Goal: Check status: Check status

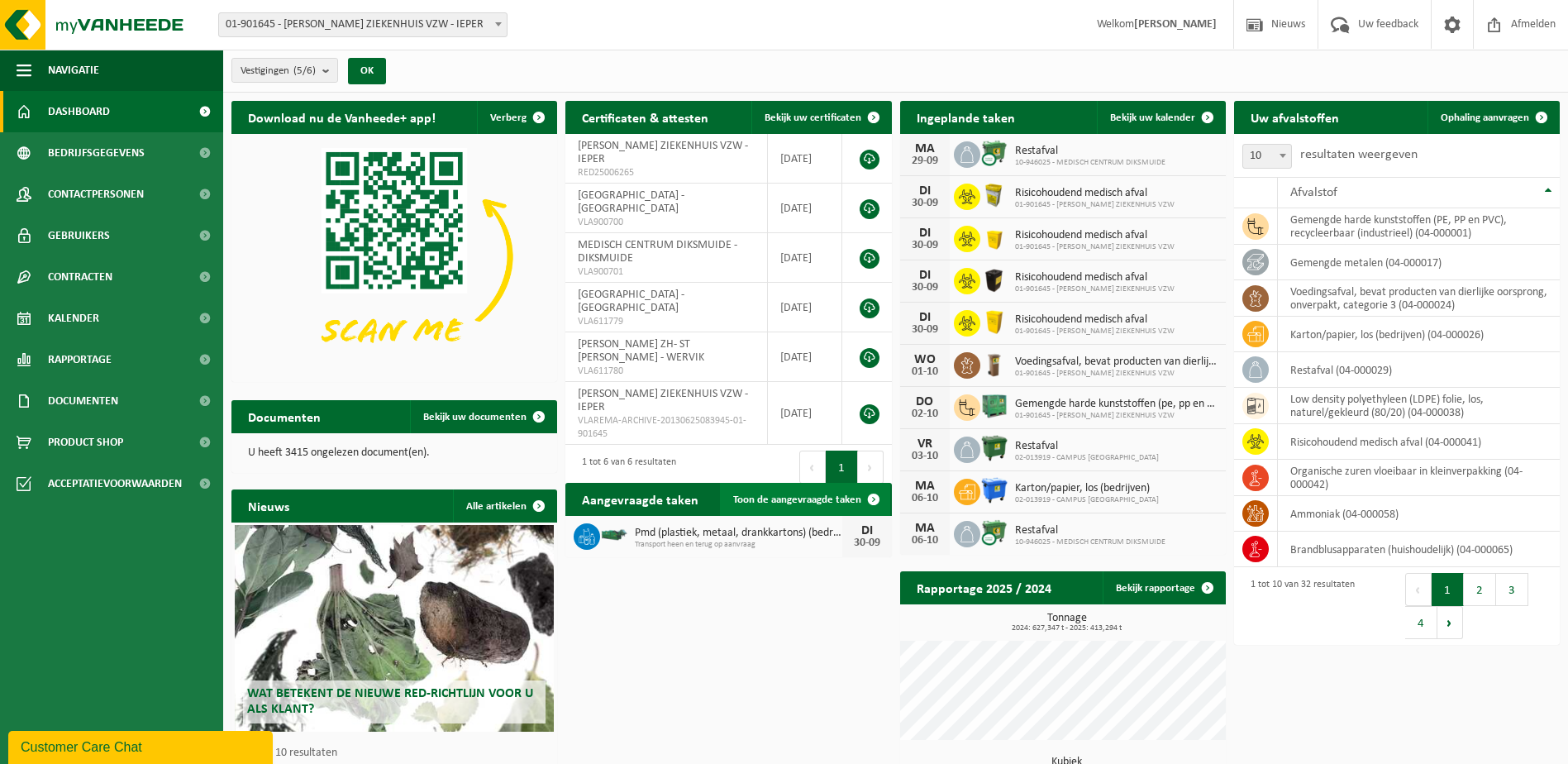
click at [786, 494] on span "Toon de aangevraagde taken" at bounding box center [797, 499] width 128 height 11
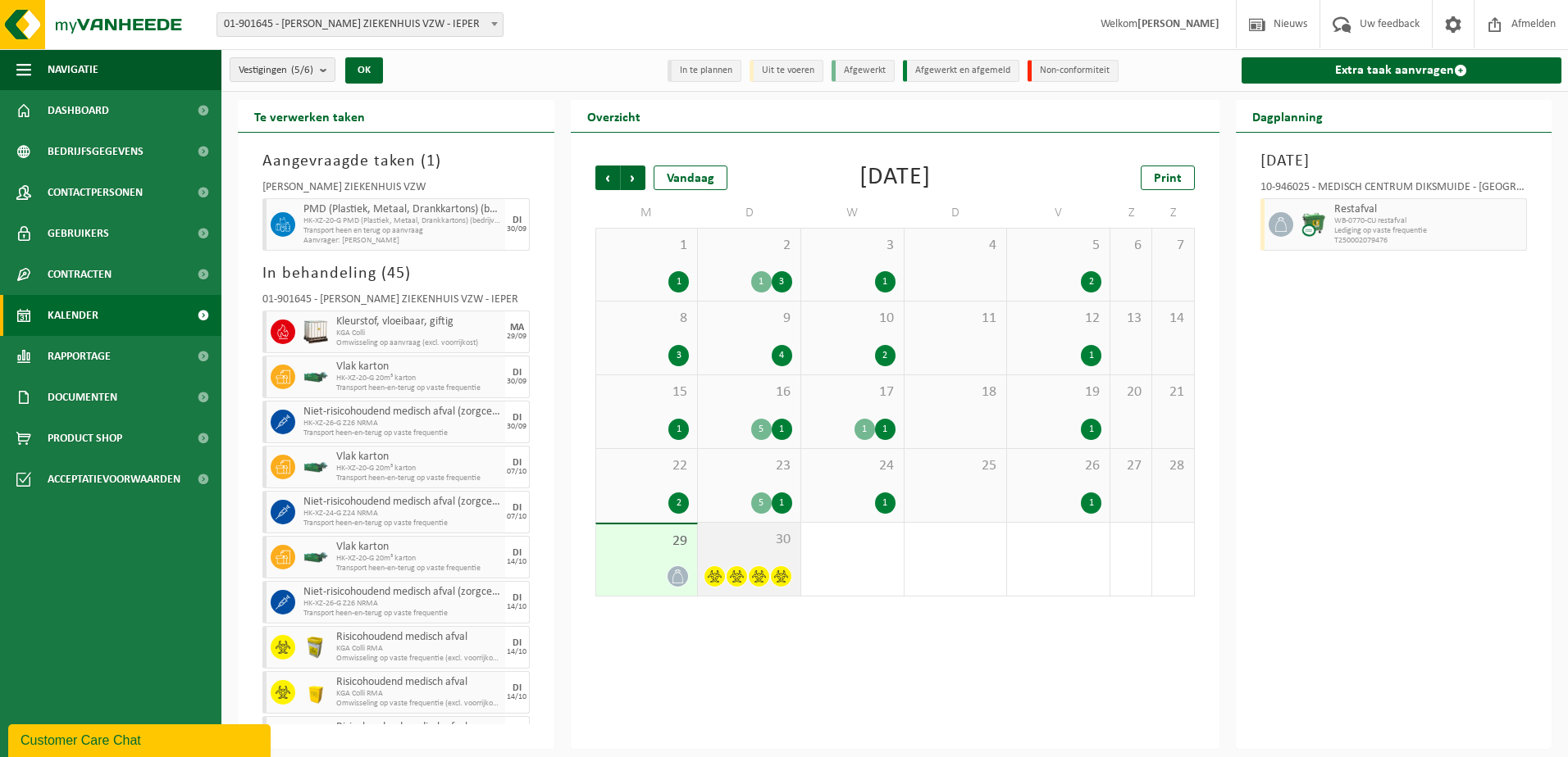
click at [753, 556] on div "30" at bounding box center [749, 559] width 102 height 73
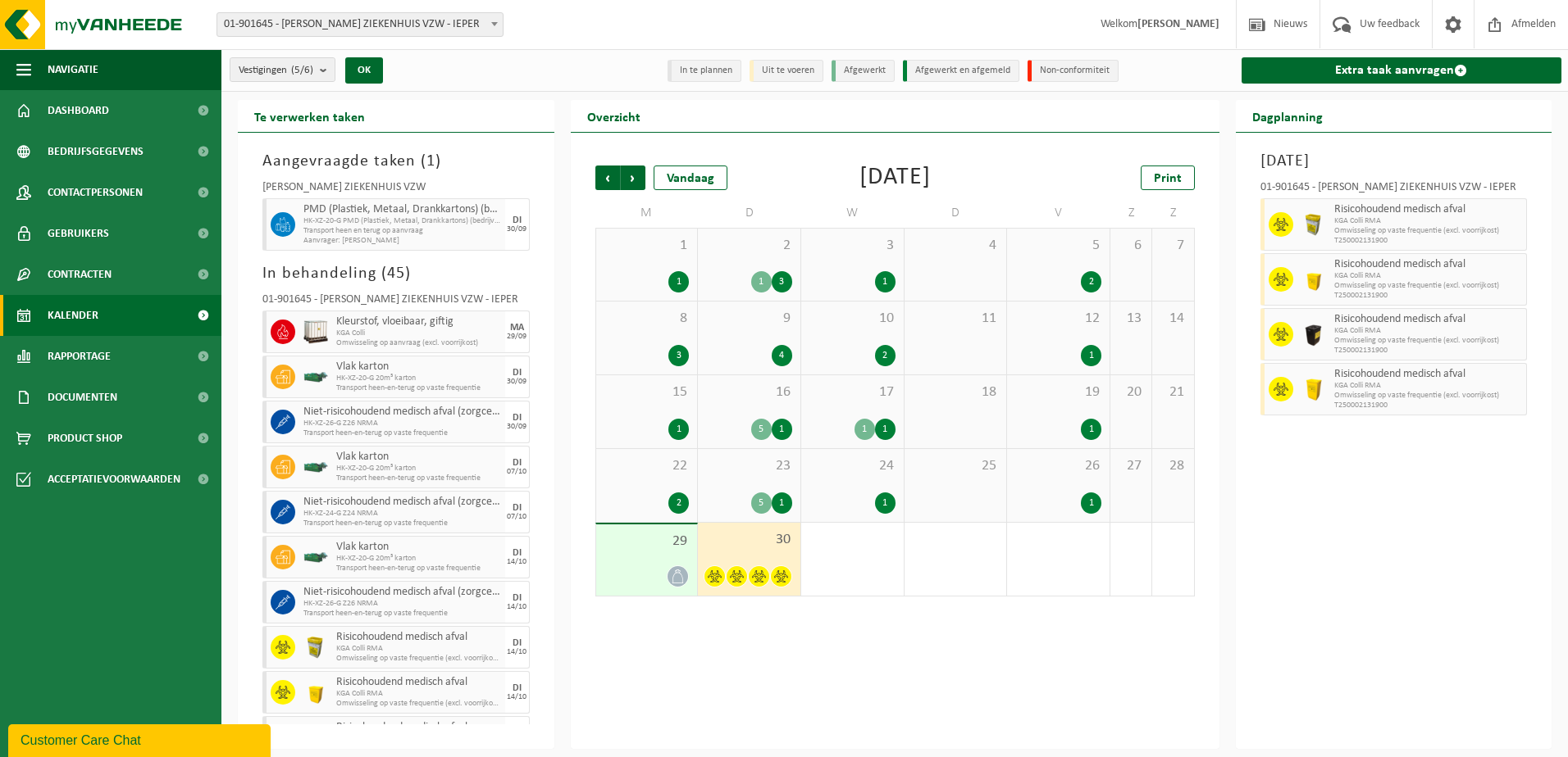
click at [853, 556] on div "1" at bounding box center [852, 559] width 102 height 73
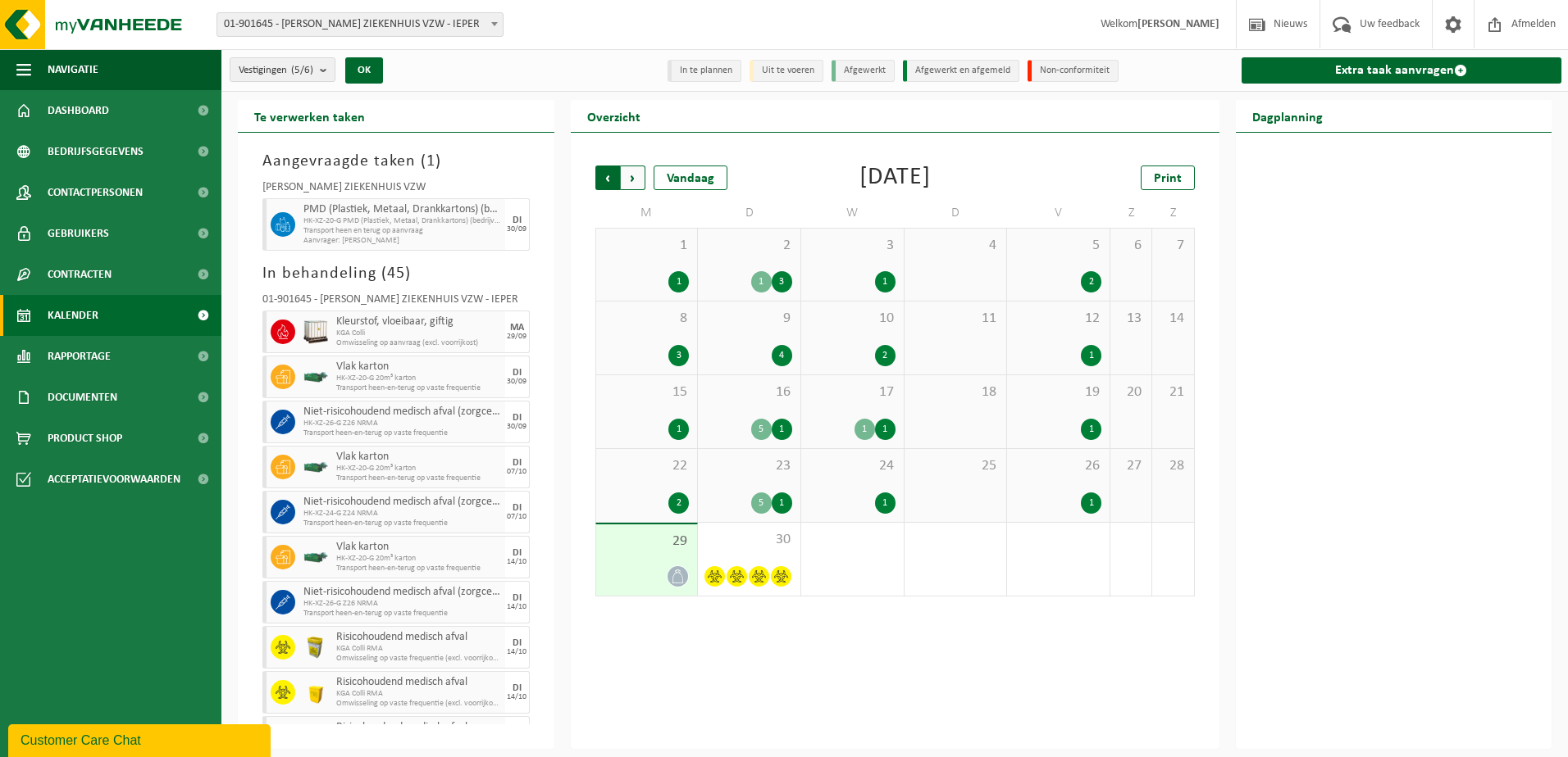
click at [635, 178] on span "Volgende" at bounding box center [632, 178] width 25 height 25
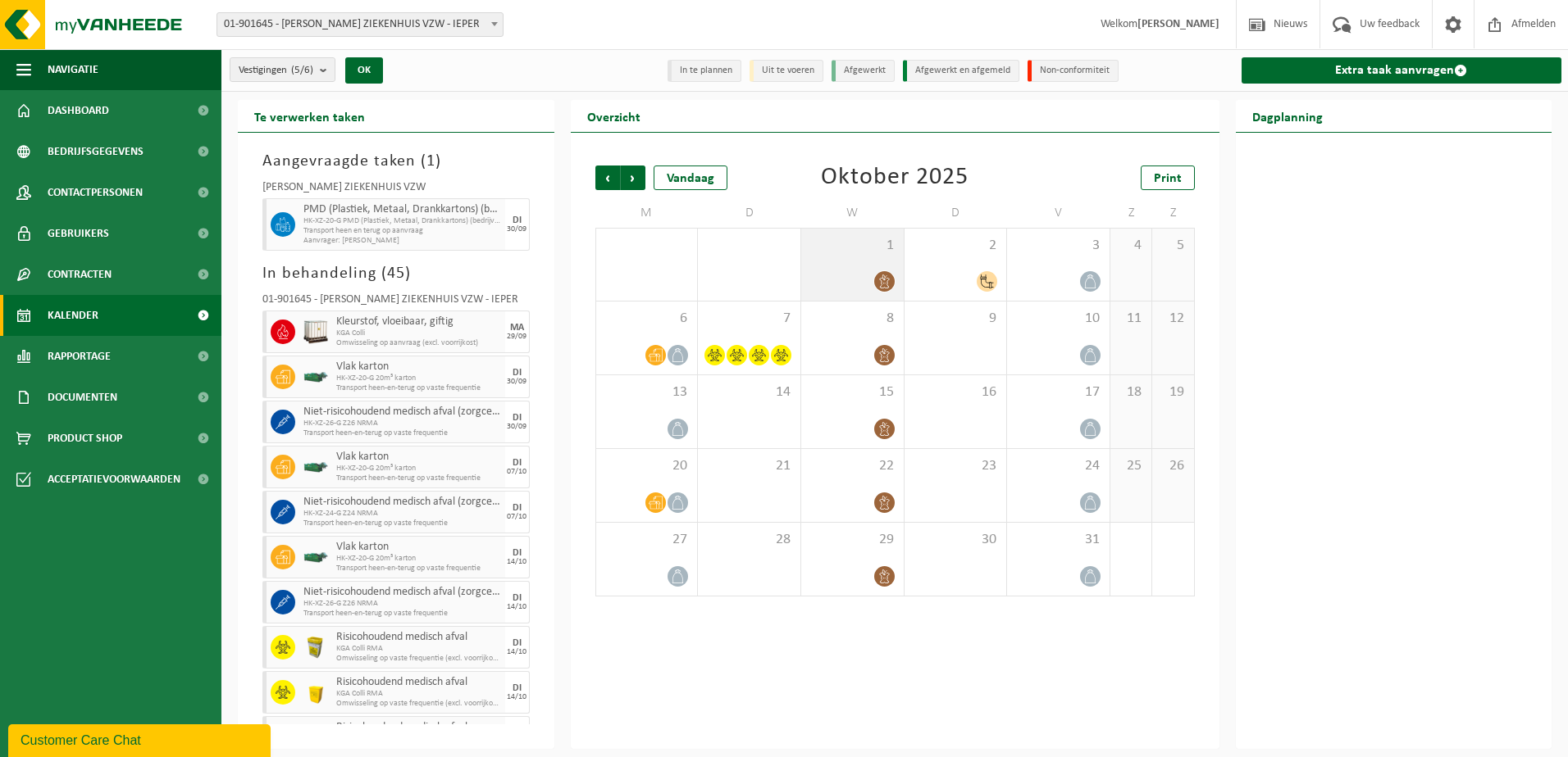
click at [844, 244] on span "1" at bounding box center [852, 245] width 86 height 18
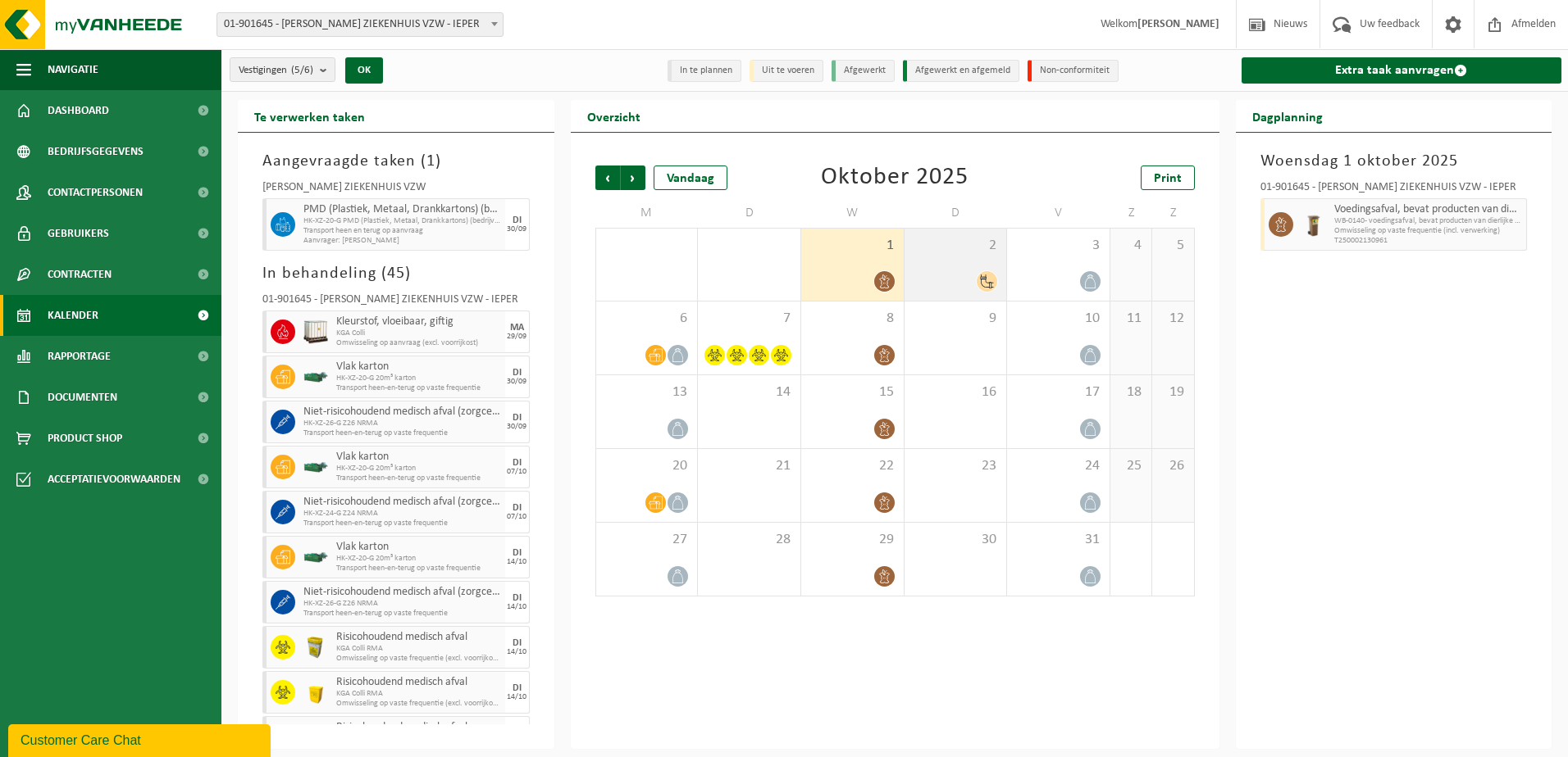
click at [944, 260] on div "2" at bounding box center [955, 264] width 102 height 72
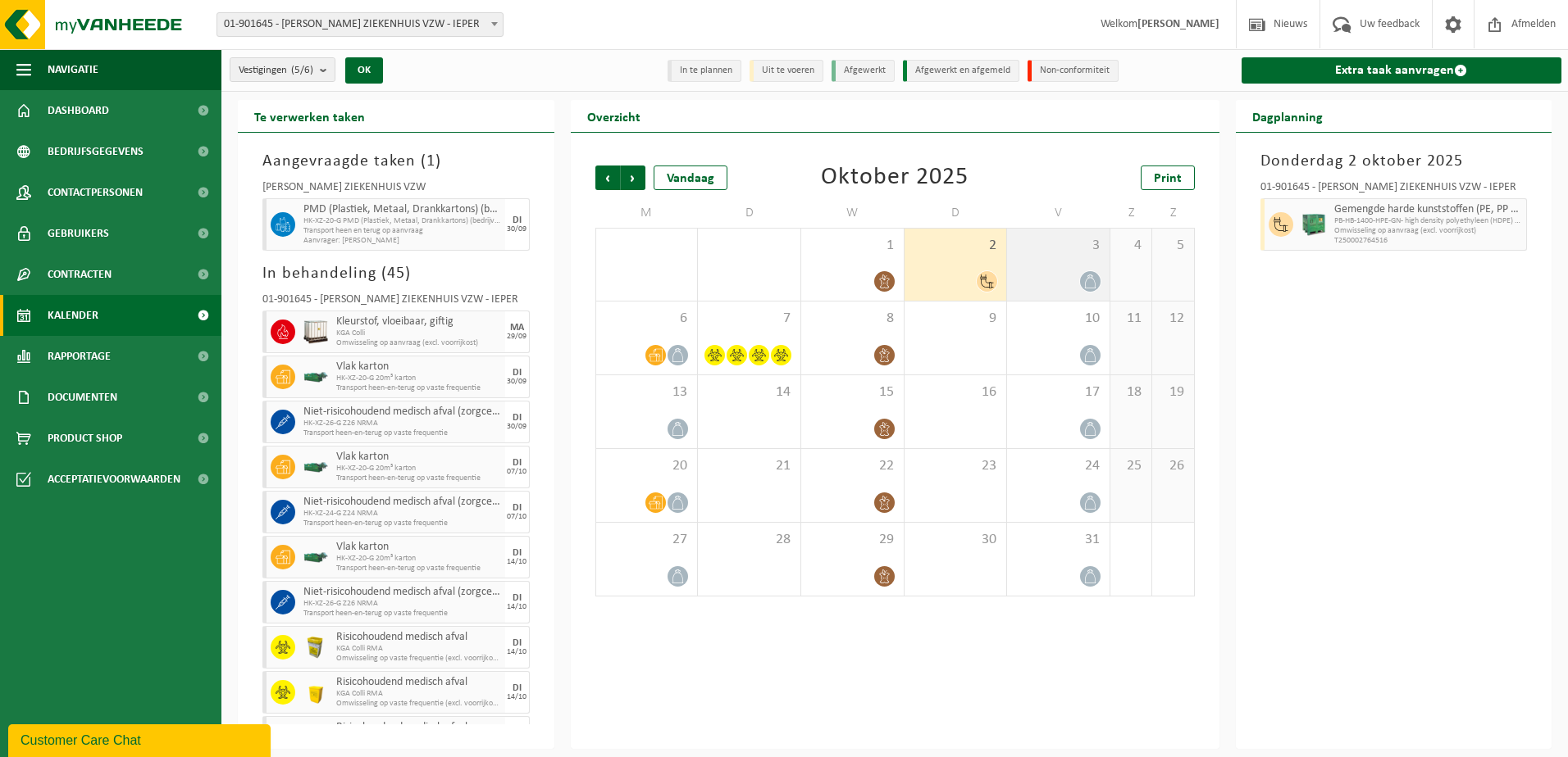
click at [1048, 272] on div at bounding box center [1058, 282] width 86 height 22
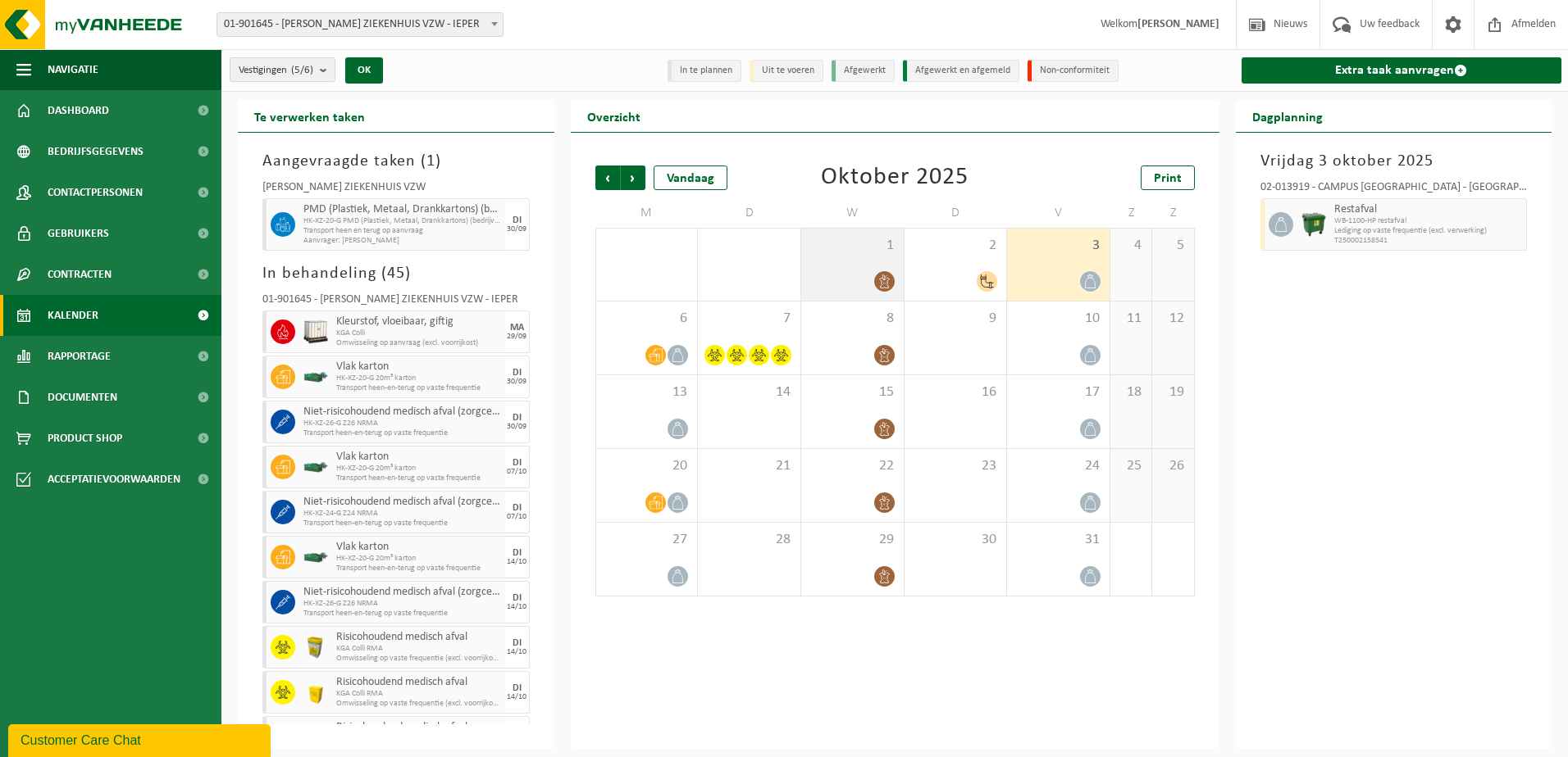
click at [851, 255] on div "1" at bounding box center [852, 264] width 102 height 72
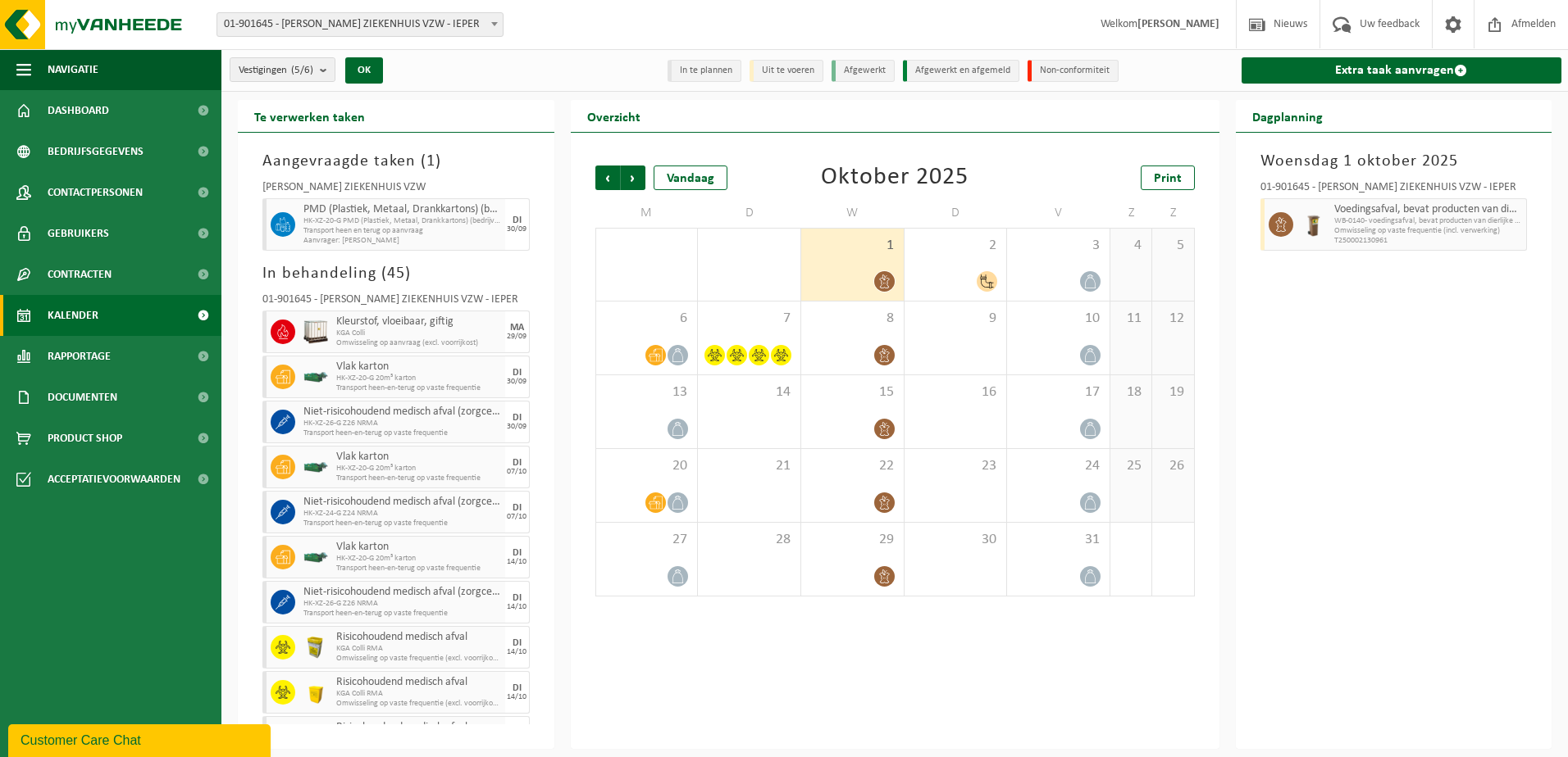
click at [741, 263] on div "30" at bounding box center [749, 264] width 102 height 72
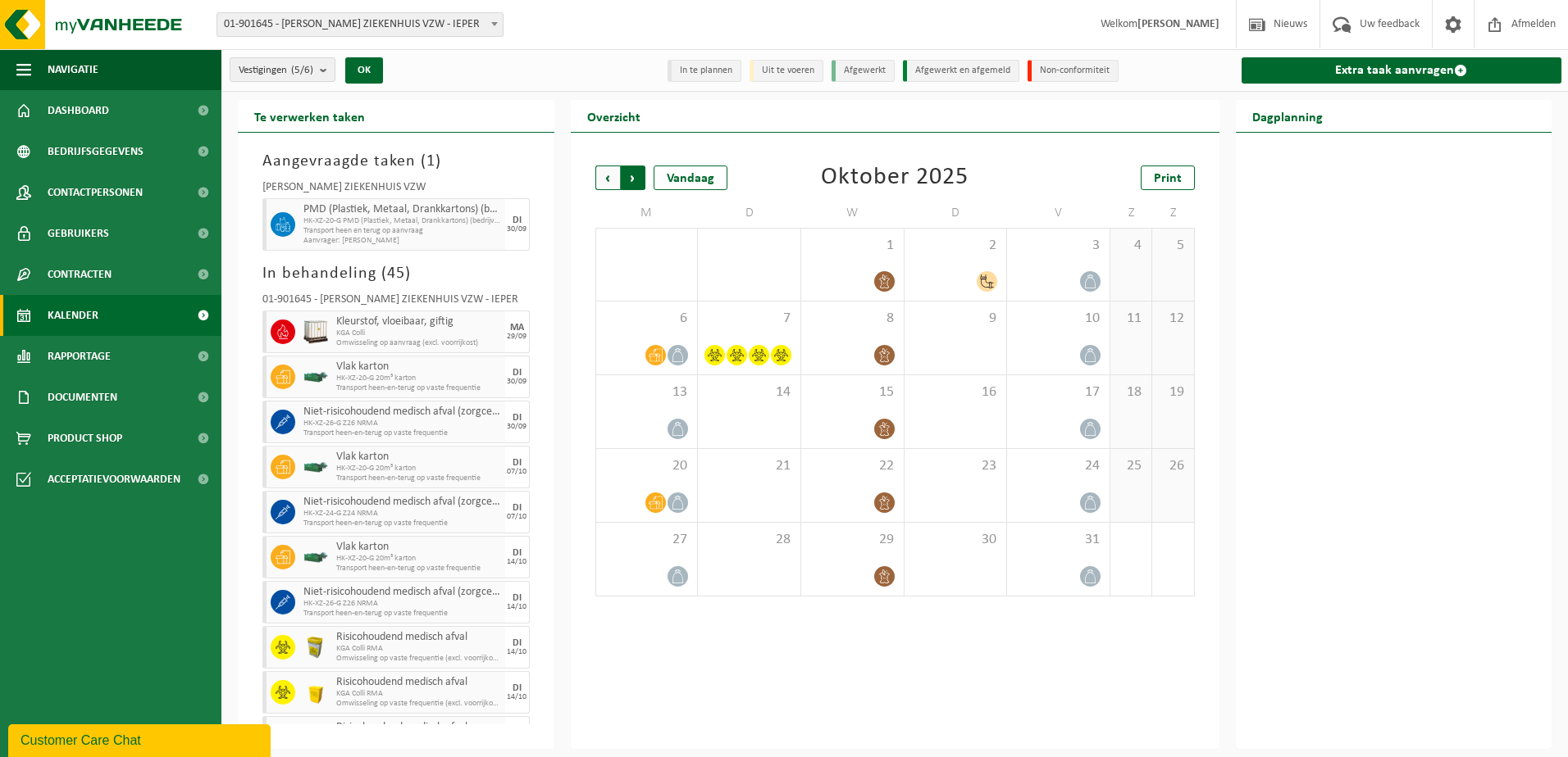
click at [605, 181] on span "Vorige" at bounding box center [607, 178] width 25 height 25
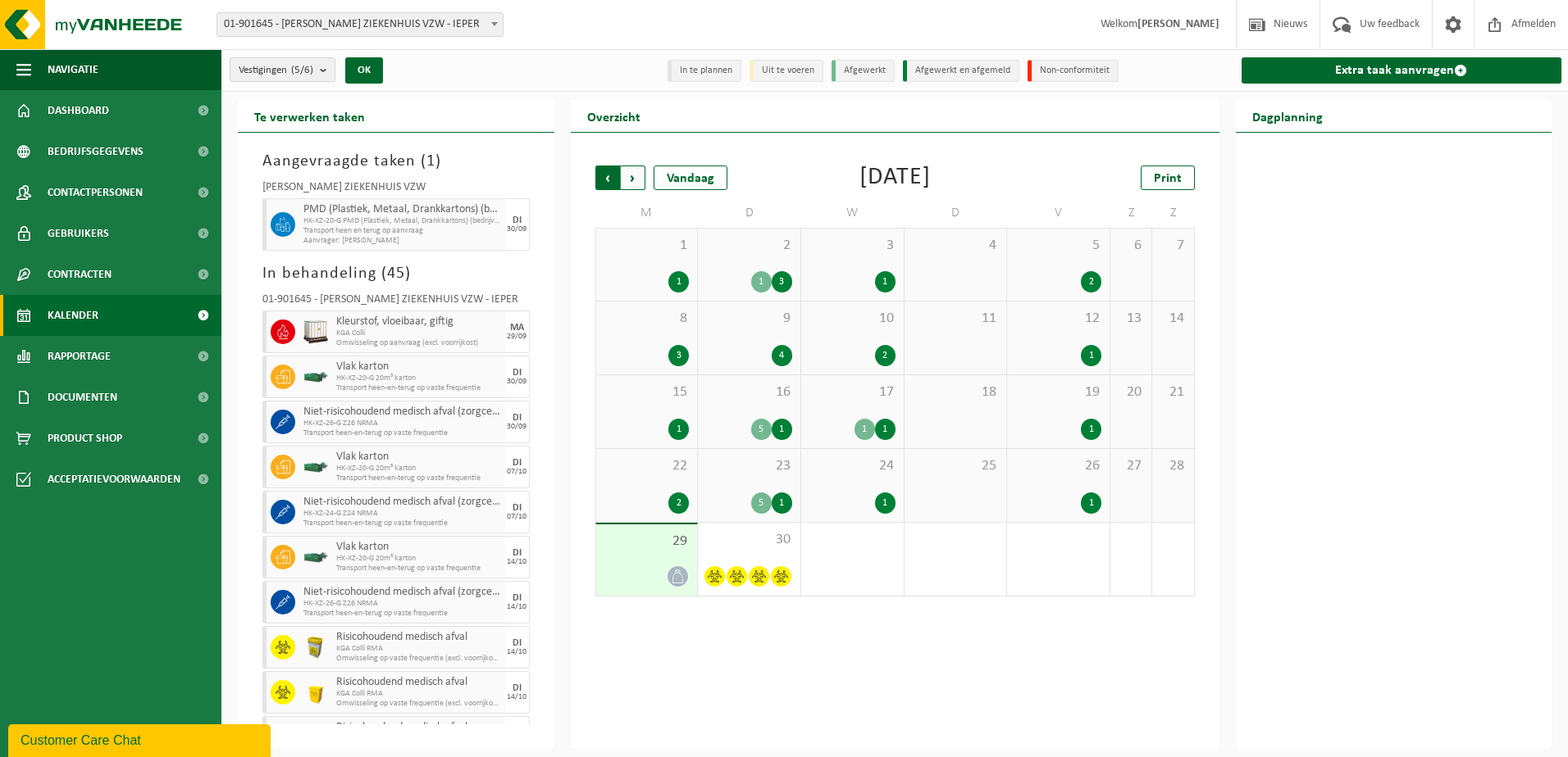
click at [635, 176] on span "Volgende" at bounding box center [632, 178] width 25 height 25
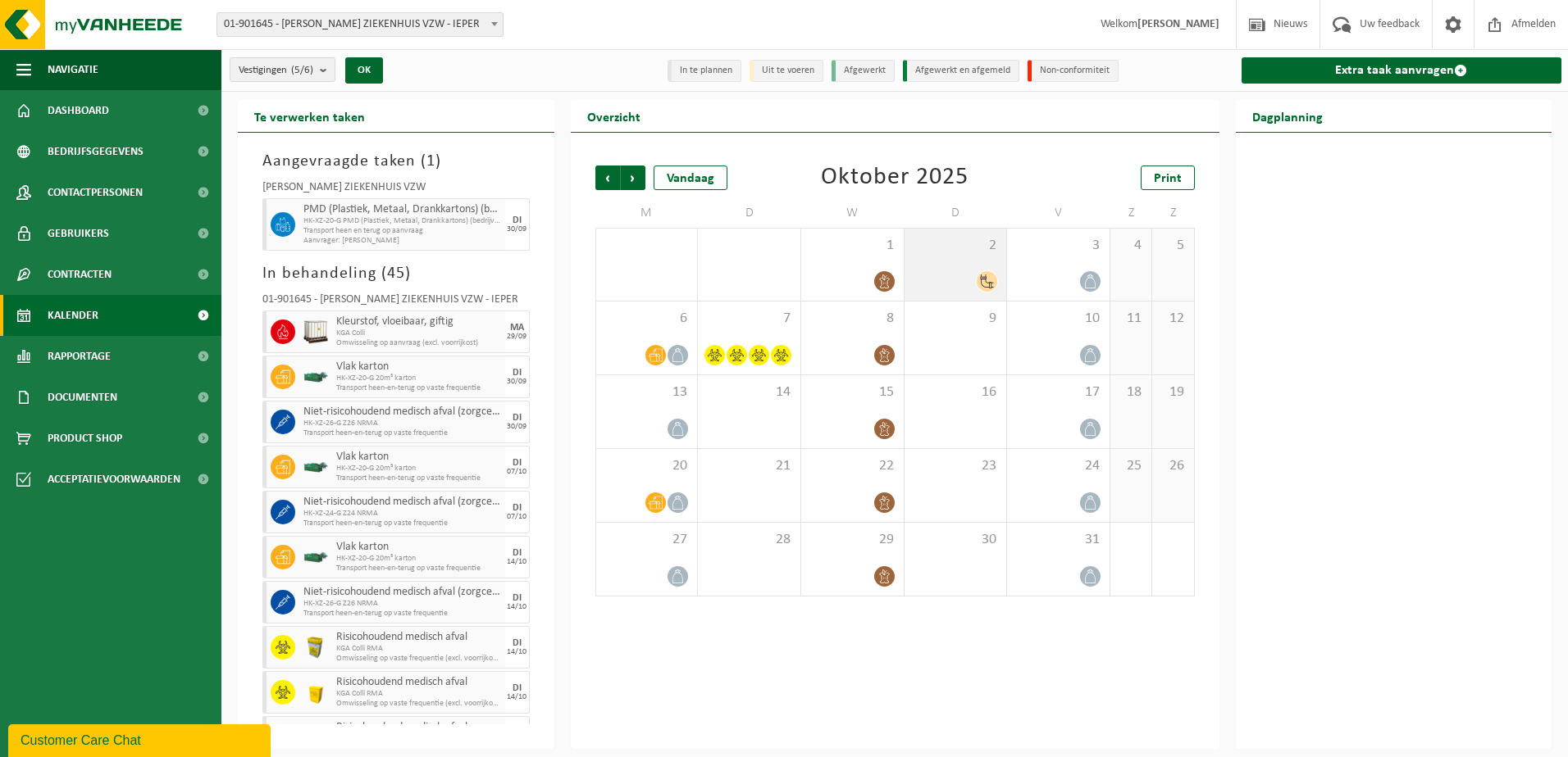
click at [960, 252] on span "2" at bounding box center [955, 245] width 86 height 18
